Goal: Information Seeking & Learning: Learn about a topic

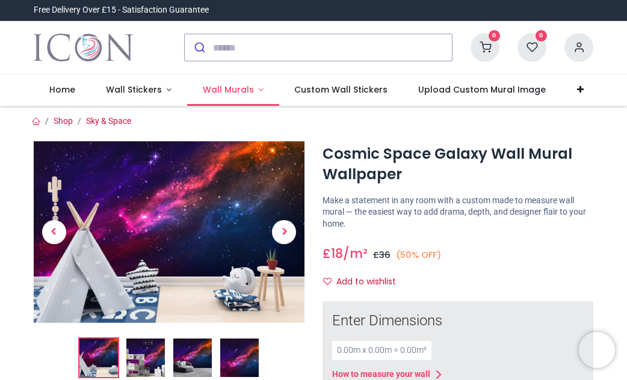
click at [232, 87] on span "Wall Murals" at bounding box center [228, 90] width 51 height 12
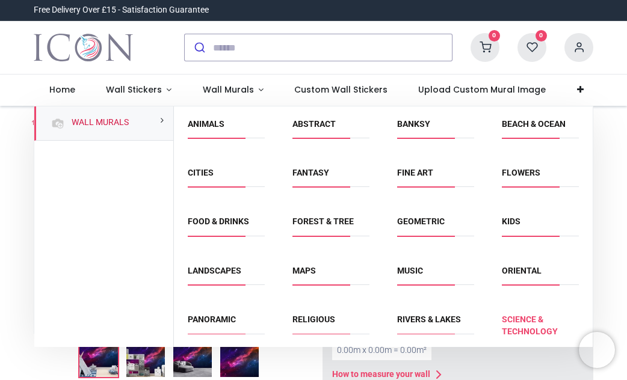
click at [519, 321] on link "Science & Technology" at bounding box center [530, 326] width 56 height 22
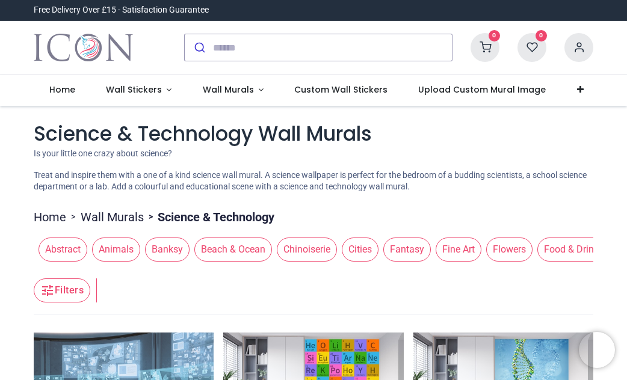
drag, startPoint x: 208, startPoint y: 268, endPoint x: 249, endPoint y: 274, distance: 40.7
click at [249, 274] on header "Filters Filters" at bounding box center [314, 291] width 560 height 48
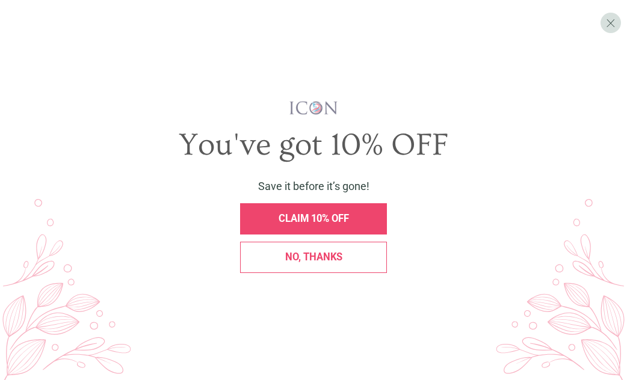
click at [271, 249] on div "No, thanks" at bounding box center [313, 258] width 147 height 32
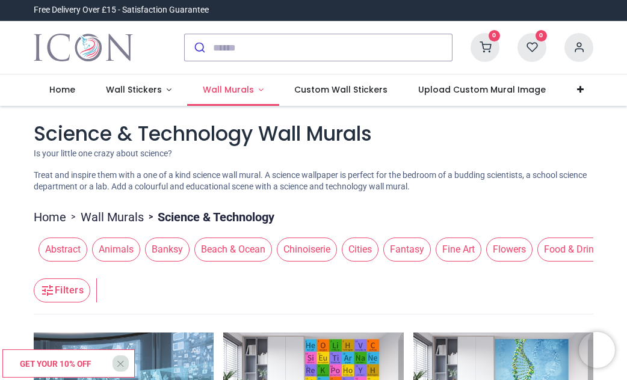
click at [229, 90] on span "Wall Murals" at bounding box center [228, 90] width 51 height 12
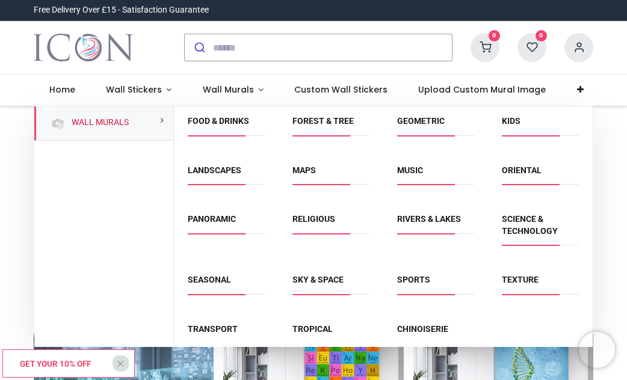
scroll to position [120, 0]
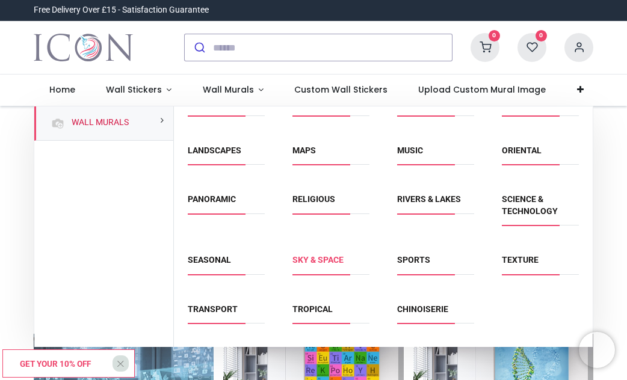
click at [304, 260] on link "Sky & Space" at bounding box center [317, 260] width 51 height 10
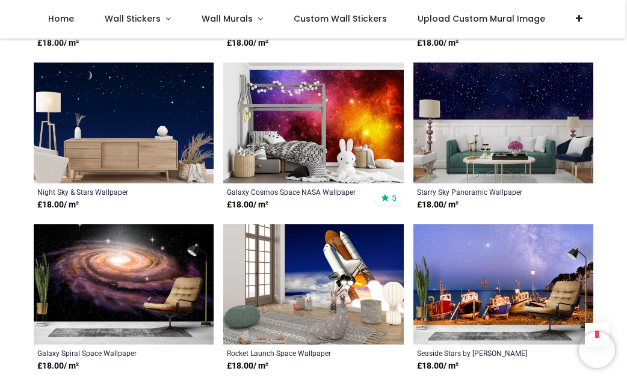
scroll to position [1384, 0]
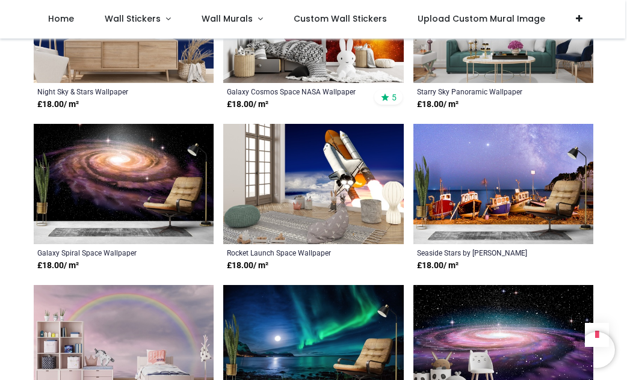
scroll to position [1384, 0]
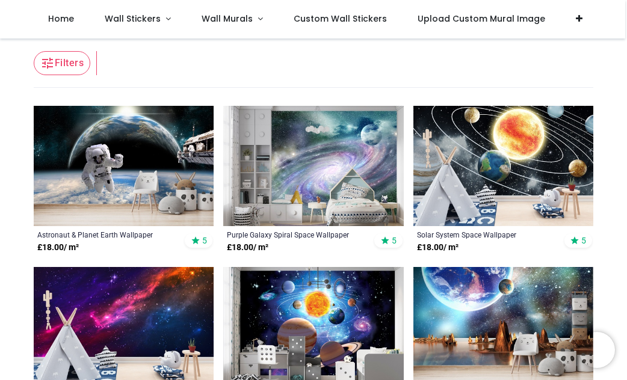
scroll to position [181, 0]
